Goal: Task Accomplishment & Management: Manage account settings

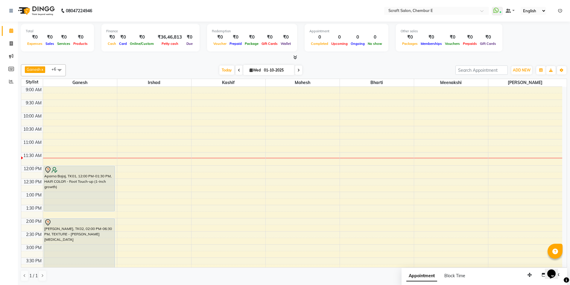
click at [82, 206] on div "Aparna Bajaj, TK01, 12:00 PM-01:30 PM, HAIR COLOR - Root Touch-up (1-inch growt…" at bounding box center [80, 258] width 74 height 342
click at [13, 43] on span at bounding box center [11, 43] width 10 height 7
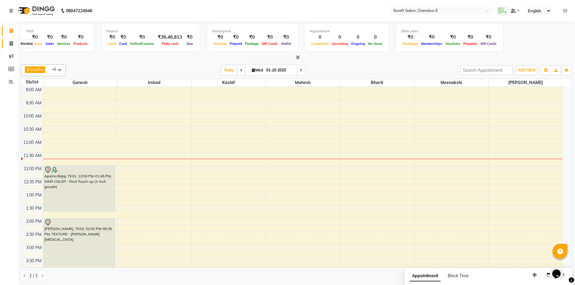
select select "3922"
select select "service"
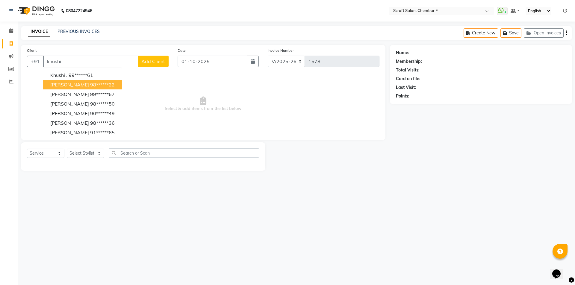
click at [79, 84] on span "[PERSON_NAME]" at bounding box center [69, 85] width 39 height 6
type input "98******22"
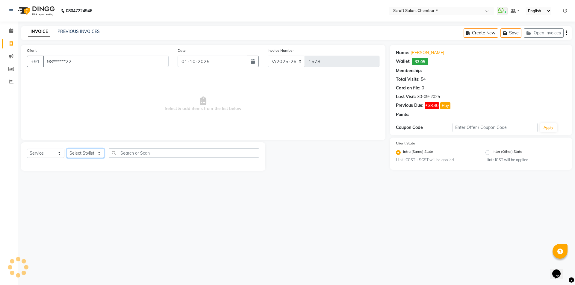
click at [99, 155] on select "Select Stylist Bharti Frontdesk Ganesh [PERSON_NAME] Mahesh Meenakshi [PERSON_N…" at bounding box center [85, 153] width 37 height 9
select select "1: Object"
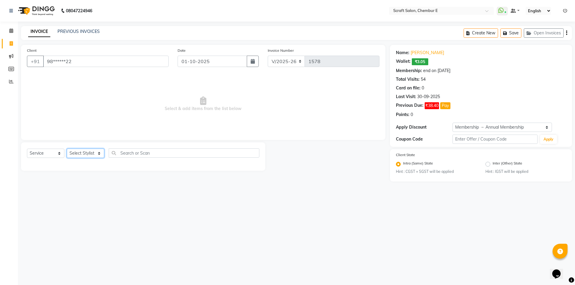
select select "81195"
click at [67, 149] on select "Select Stylist Bharti Frontdesk Ganesh [PERSON_NAME] Mahesh Meenakshi [PERSON_N…" at bounding box center [85, 153] width 37 height 9
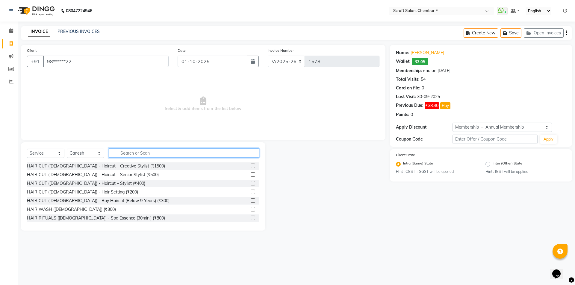
click at [124, 152] on input "text" at bounding box center [184, 153] width 151 height 9
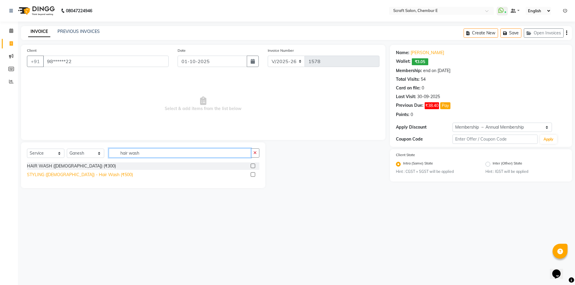
type input "hair wash"
click at [86, 174] on div "STYLING ([DEMOGRAPHIC_DATA]) - Hair Wash (₹500)" at bounding box center [80, 175] width 106 height 6
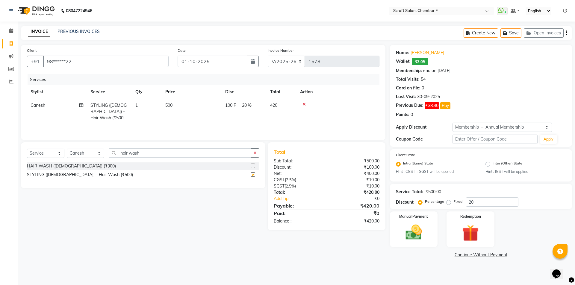
checkbox input "false"
click at [146, 149] on input "hair wash" at bounding box center [180, 153] width 142 height 9
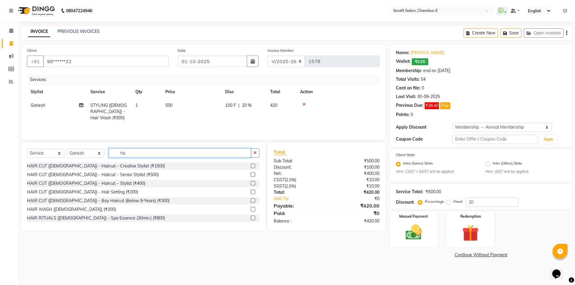
type input "h"
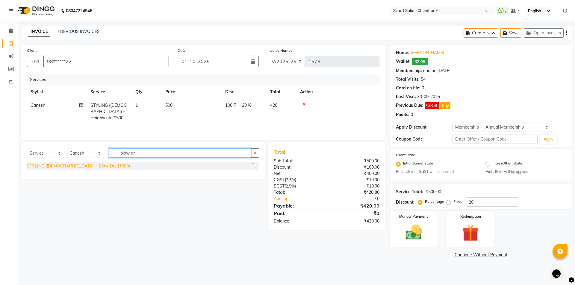
type input "blow dr"
click at [52, 168] on div "STYLING ([DEMOGRAPHIC_DATA]) - Blow Dry (₹500)" at bounding box center [78, 166] width 103 height 6
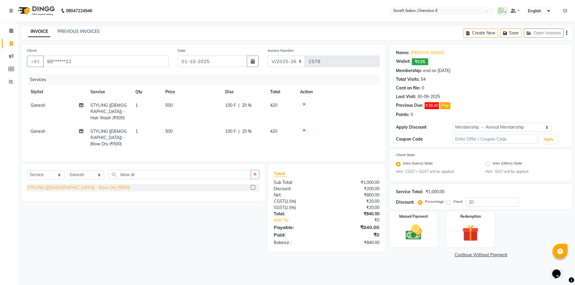
click at [94, 185] on div "STYLING ([DEMOGRAPHIC_DATA]) - Blow Dry (₹500)" at bounding box center [78, 188] width 103 height 6
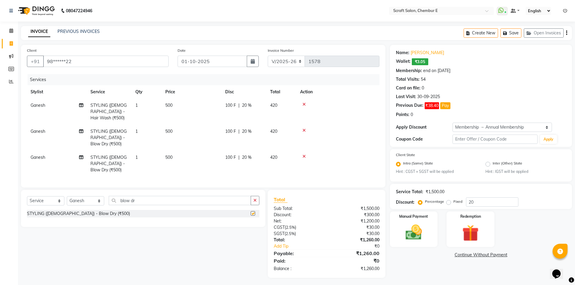
checkbox input "false"
click at [304, 154] on icon at bounding box center [303, 156] width 3 height 4
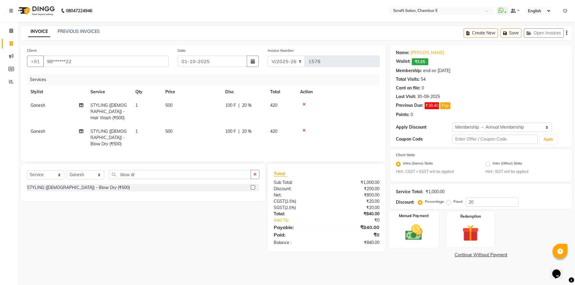
click at [428, 228] on div "Manual Payment" at bounding box center [414, 229] width 50 height 37
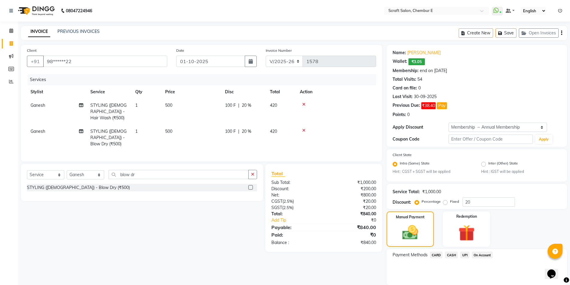
click at [453, 254] on span "CASH" at bounding box center [451, 255] width 13 height 7
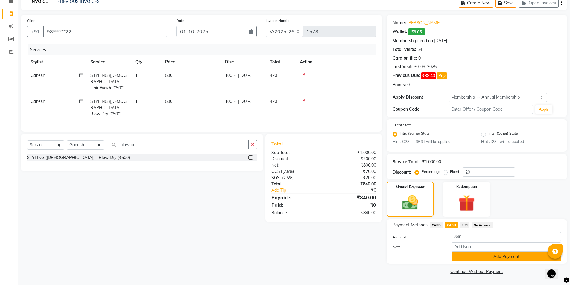
click at [500, 257] on button "Add Payment" at bounding box center [507, 256] width 110 height 9
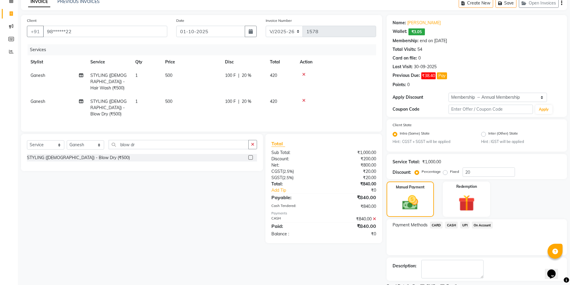
scroll to position [55, 0]
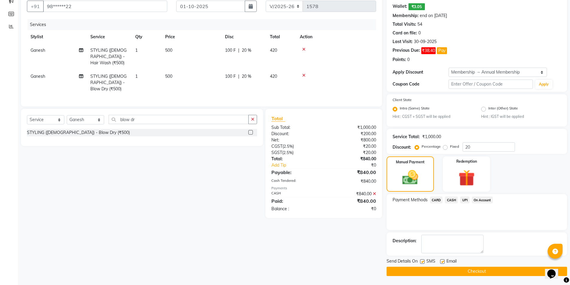
click at [442, 261] on label at bounding box center [442, 262] width 4 height 4
click at [442, 261] on input "checkbox" at bounding box center [442, 262] width 4 height 4
checkbox input "false"
click at [449, 271] on button "Checkout" at bounding box center [477, 271] width 181 height 9
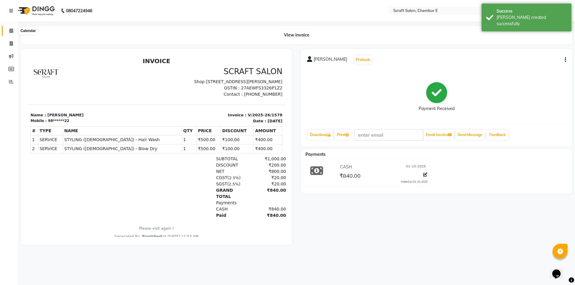
click at [10, 31] on icon at bounding box center [11, 30] width 4 height 4
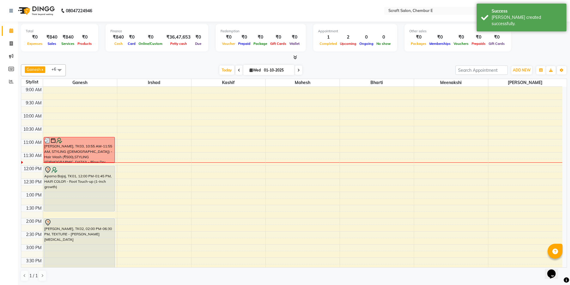
click at [129, 182] on div "9:00 AM 9:30 AM 10:00 AM 10:30 AM 11:00 AM 11:30 AM 12:00 PM 12:30 PM 1:00 PM 1…" at bounding box center [291, 258] width 541 height 342
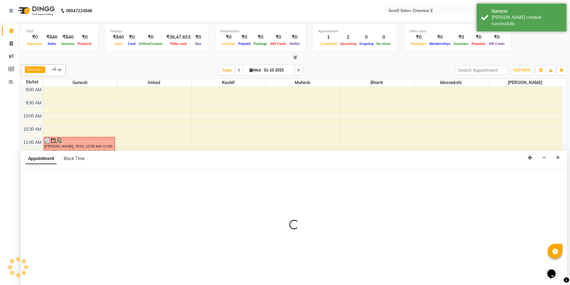
select select "33658"
select select "tentative"
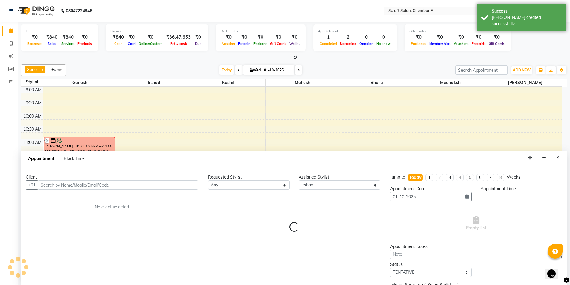
scroll to position [0, 0]
select select "750"
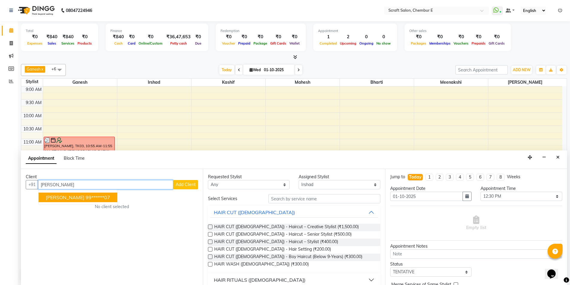
click at [100, 198] on button "[PERSON_NAME] 99******07" at bounding box center [78, 198] width 79 height 10
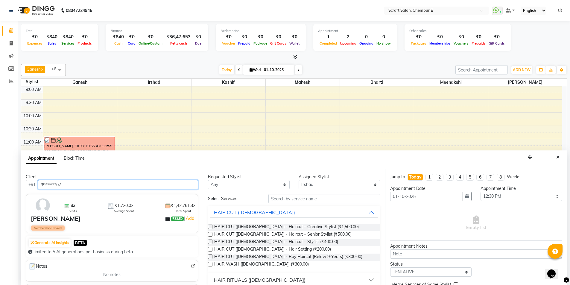
type input "99******07"
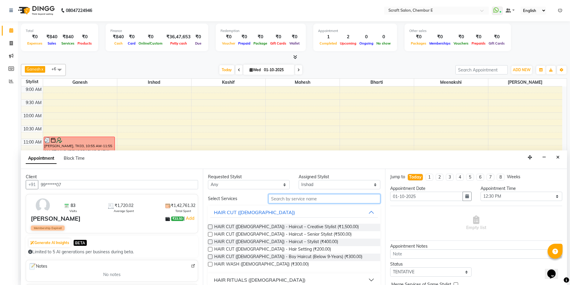
click at [284, 200] on input "text" at bounding box center [325, 198] width 112 height 9
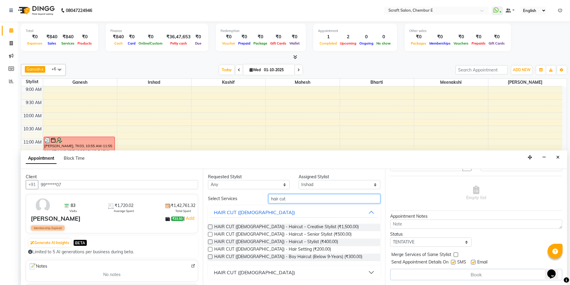
type input "hair cut"
click at [373, 272] on button "HAIR CUT ([DEMOGRAPHIC_DATA])" at bounding box center [293, 272] width 167 height 11
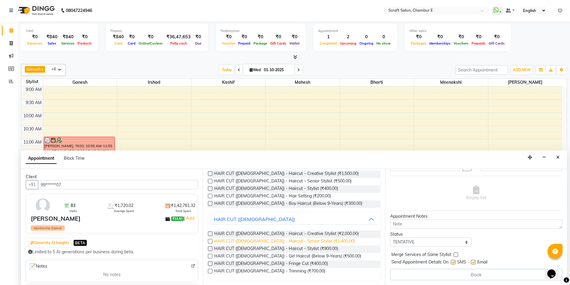
click at [282, 242] on span "HAIR CUT ([DEMOGRAPHIC_DATA]) - Haircut – Senior Stylist (₹1,400.00)" at bounding box center [284, 241] width 141 height 7
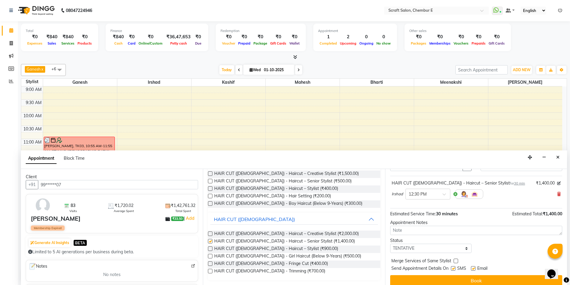
checkbox input "false"
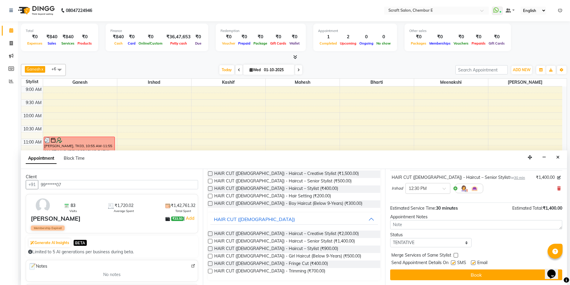
click at [473, 262] on label at bounding box center [473, 263] width 4 height 4
click at [473, 262] on input "checkbox" at bounding box center [473, 264] width 4 height 4
checkbox input "false"
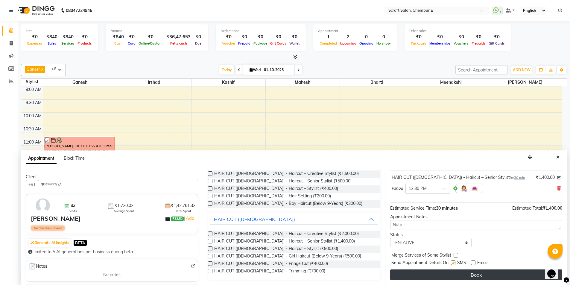
click at [476, 277] on button "Book" at bounding box center [476, 275] width 172 height 11
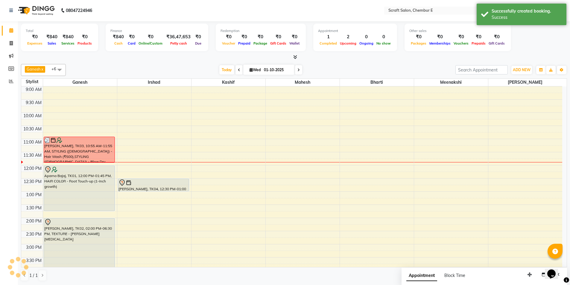
scroll to position [0, 0]
drag, startPoint x: 182, startPoint y: 192, endPoint x: 182, endPoint y: 201, distance: 9.0
click at [182, 201] on div "[PERSON_NAME], TK04, 12:30 PM-01:00 PM, HAIR CUT ([DEMOGRAPHIC_DATA]) - Haircut…" at bounding box center [154, 258] width 74 height 342
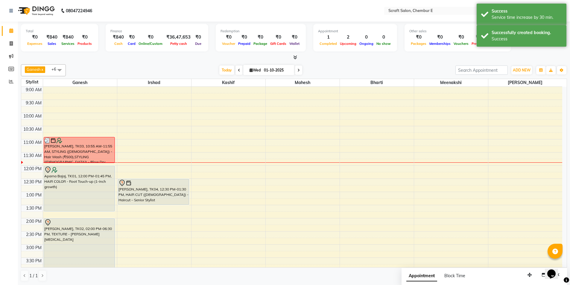
click at [142, 209] on div "9:00 AM 9:30 AM 10:00 AM 10:30 AM 11:00 AM 11:30 AM 12:00 PM 12:30 PM 1:00 PM 1…" at bounding box center [291, 258] width 541 height 342
select select "33658"
select select "810"
select select "tentative"
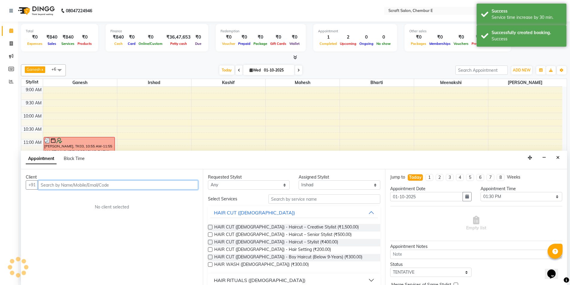
scroll to position [0, 0]
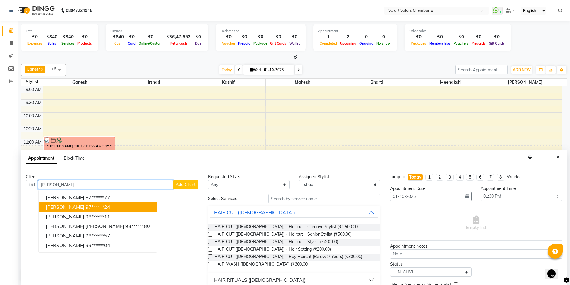
click at [82, 207] on span "[PERSON_NAME]" at bounding box center [65, 207] width 39 height 6
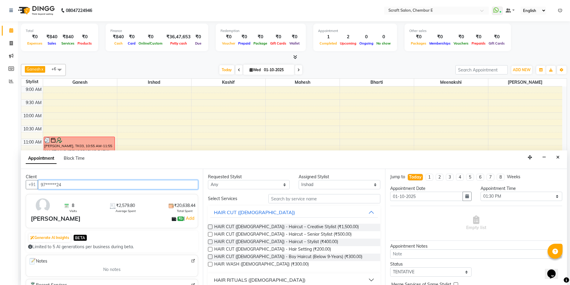
type input "97******24"
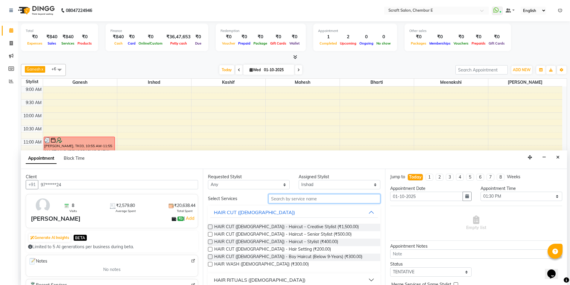
click at [333, 198] on input "text" at bounding box center [325, 198] width 112 height 9
type input "hair cut"
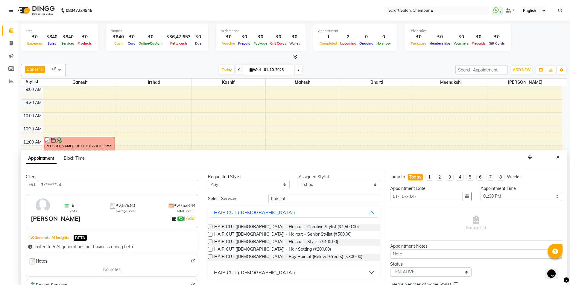
click at [371, 271] on button "HAIR CUT ([DEMOGRAPHIC_DATA])" at bounding box center [293, 272] width 167 height 11
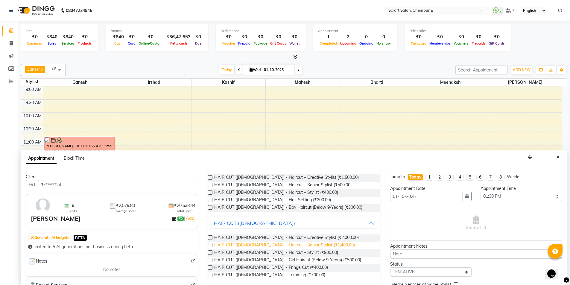
click at [303, 247] on span "HAIR CUT ([DEMOGRAPHIC_DATA]) - Haircut – Senior Stylist (₹1,400.00)" at bounding box center [284, 245] width 141 height 7
checkbox input "false"
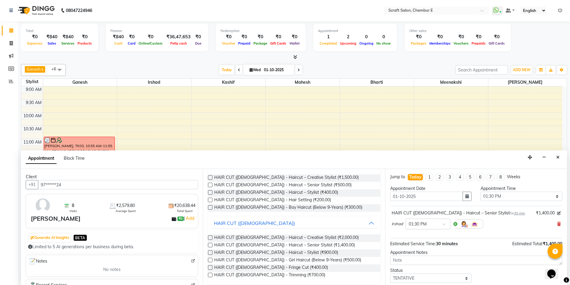
scroll to position [0, 0]
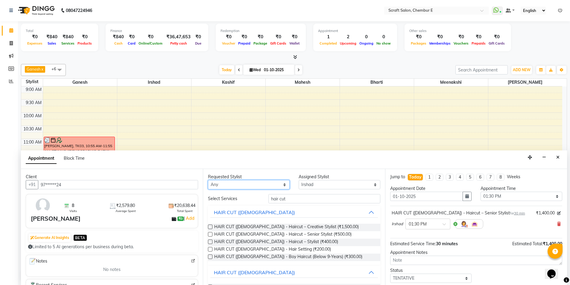
click at [247, 184] on select "Any Bharti Ganesh [PERSON_NAME] Mahesh Meenakshi [PERSON_NAME]" at bounding box center [249, 184] width 82 height 9
select select "33658"
click at [208, 180] on select "Any Bharti Ganesh [PERSON_NAME] Mahesh Meenakshi [PERSON_NAME]" at bounding box center [249, 184] width 82 height 9
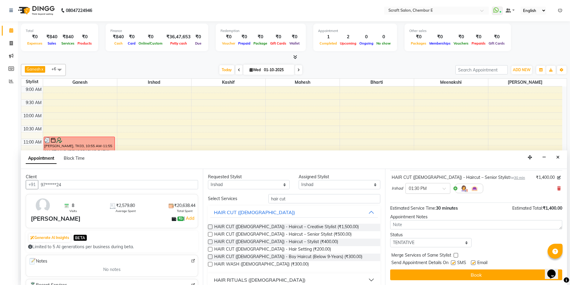
click at [475, 263] on label at bounding box center [473, 263] width 4 height 4
click at [475, 263] on input "checkbox" at bounding box center [473, 264] width 4 height 4
checkbox input "false"
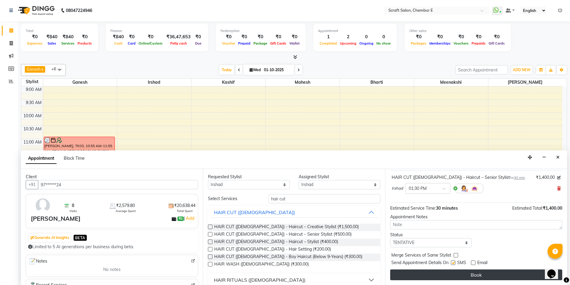
click at [469, 277] on button "Book" at bounding box center [476, 275] width 172 height 11
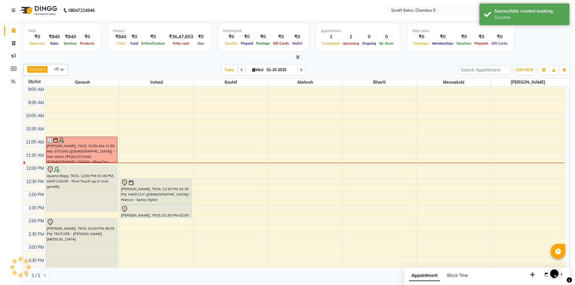
scroll to position [0, 0]
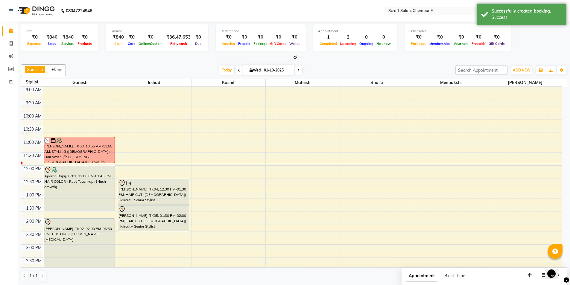
drag, startPoint x: 155, startPoint y: 218, endPoint x: 154, endPoint y: 226, distance: 7.8
click at [154, 226] on div "[PERSON_NAME], TK04, 12:30 PM-01:30 PM, HAIR CUT ([DEMOGRAPHIC_DATA]) - Haircut…" at bounding box center [154, 258] width 74 height 342
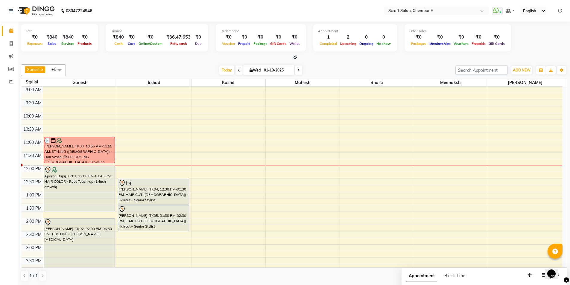
click at [559, 11] on icon at bounding box center [560, 11] width 4 height 4
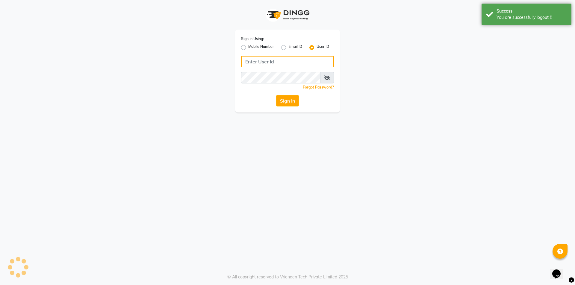
type input "7304495333"
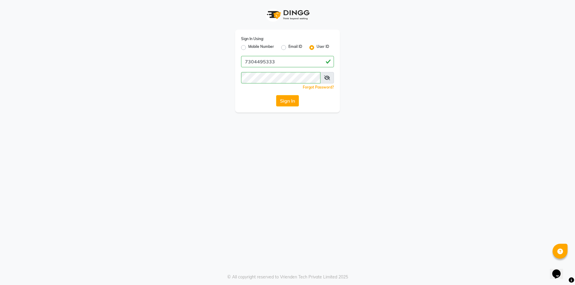
click at [248, 48] on label "Mobile Number" at bounding box center [261, 47] width 26 height 7
click at [248, 48] on input "Mobile Number" at bounding box center [250, 46] width 4 height 4
radio input "true"
radio input "false"
click at [274, 60] on input "Username" at bounding box center [297, 61] width 73 height 11
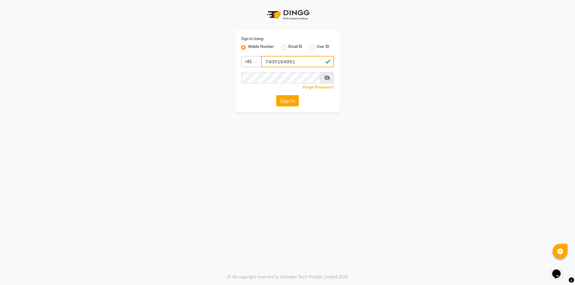
type input "7400164951"
click at [249, 171] on div "Sign In Using: Mobile Number Email ID User ID Country Code × [PHONE_NUMBER] Rem…" at bounding box center [287, 142] width 575 height 285
click at [290, 100] on button "Sign In" at bounding box center [287, 100] width 23 height 11
